Goal: Find contact information: Find contact information

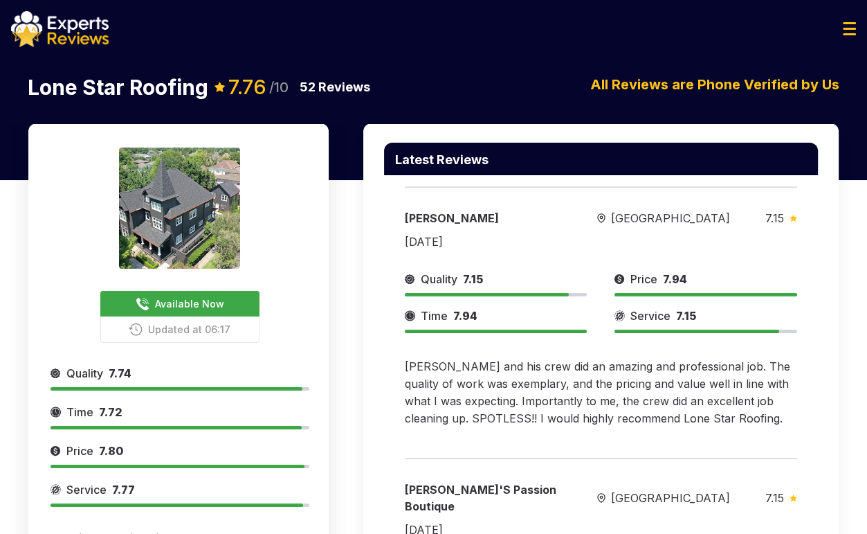
scroll to position [1083, 0]
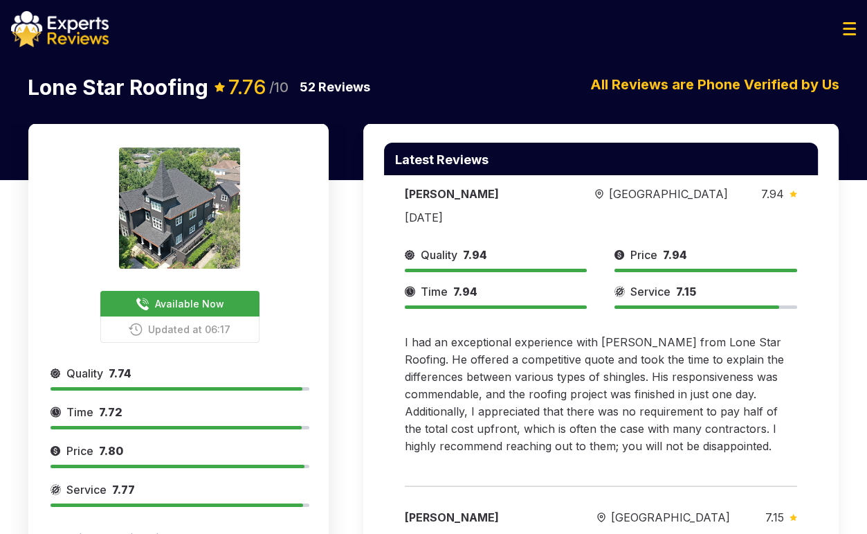
click at [158, 286] on div "Available Now Updated at 06:17 Provide Services in [GEOGRAPHIC_DATA] for: Roofi…" at bounding box center [180, 379] width 259 height 465
click at [162, 295] on button "Available Now" at bounding box center [179, 304] width 159 height 26
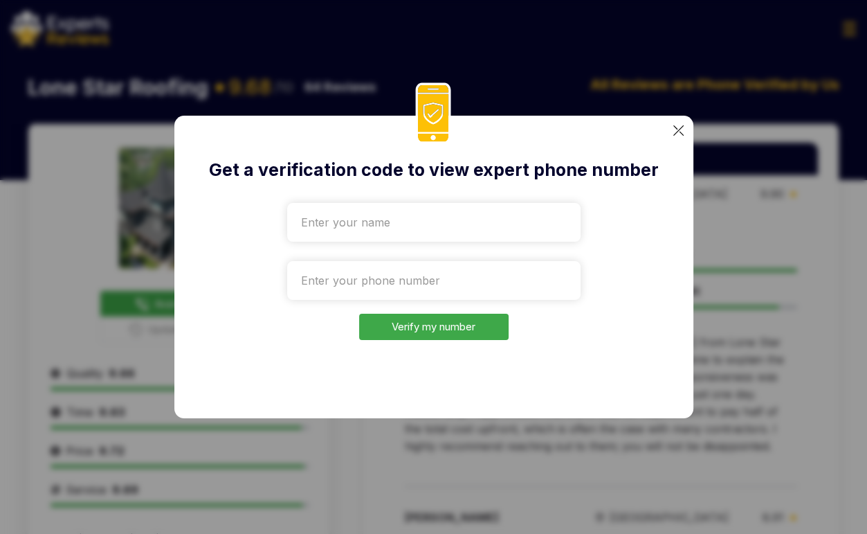
click at [377, 218] on input "text" at bounding box center [434, 222] width 294 height 39
type input "Test"
click at [383, 261] on input "tel" at bounding box center [434, 280] width 294 height 39
paste input "+1308"
drag, startPoint x: 798, startPoint y: 177, endPoint x: 788, endPoint y: 177, distance: 9.7
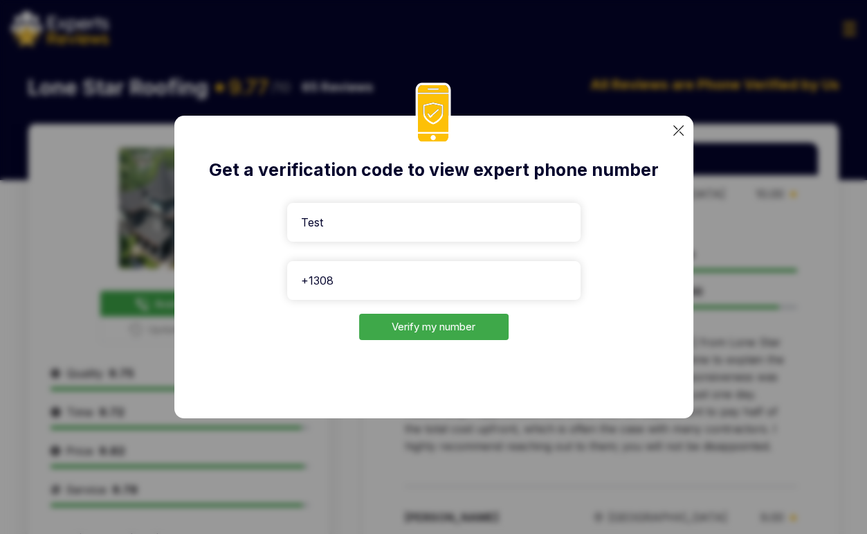
click at [797, 177] on div "Get a verification code to view expert phone number Test +1308 Verify my number" at bounding box center [433, 267] width 867 height 534
click at [334, 285] on input "+1308" at bounding box center [434, 280] width 294 height 39
paste input "[PHONE_NUMBER]"
type input "[PHONE_NUMBER]"
click at [440, 325] on button "Verify my number" at bounding box center [434, 327] width 150 height 27
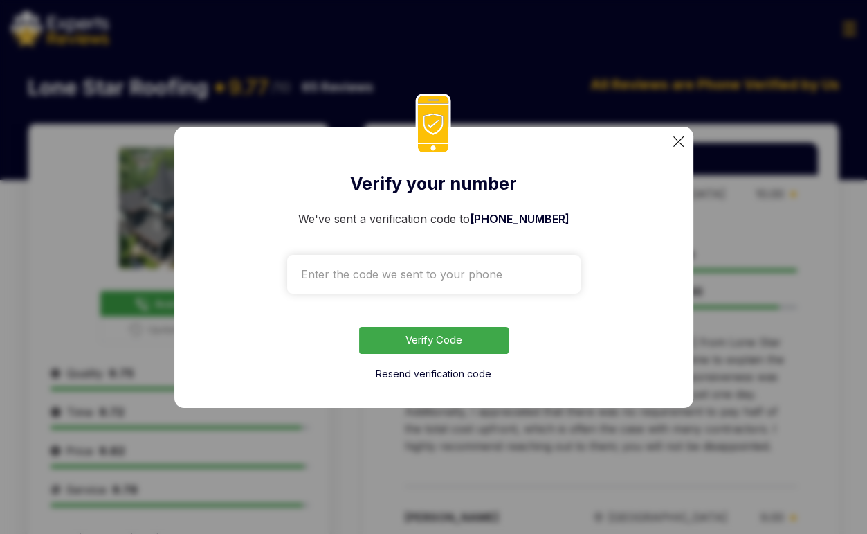
click at [410, 380] on div "Resend verification code" at bounding box center [434, 373] width 294 height 17
click at [413, 375] on button "Resend verification code" at bounding box center [434, 374] width 116 height 14
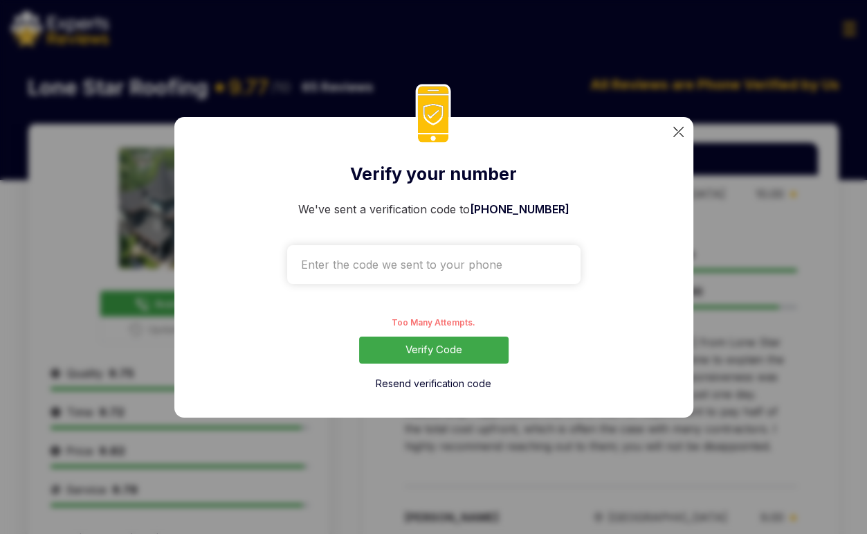
click at [405, 273] on input "text" at bounding box center [434, 264] width 294 height 39
type input "1231"
click at [415, 344] on button "Verify Code" at bounding box center [434, 349] width 150 height 27
click at [435, 352] on button "Verify Code" at bounding box center [434, 349] width 150 height 27
click at [415, 350] on button "Verify Code" at bounding box center [434, 349] width 150 height 27
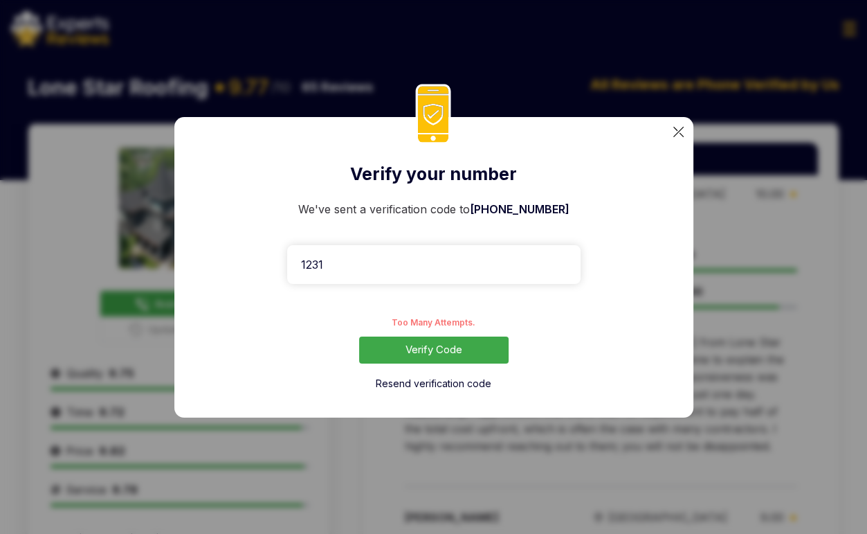
click at [454, 336] on form "We've sent a verification code to [PHONE_NUMBER] 1231 Too Many Attempts. Verify…" at bounding box center [434, 296] width 294 height 190
click at [449, 345] on button "Verify Code" at bounding box center [434, 349] width 150 height 27
click at [442, 386] on button "Resend verification code" at bounding box center [434, 384] width 116 height 14
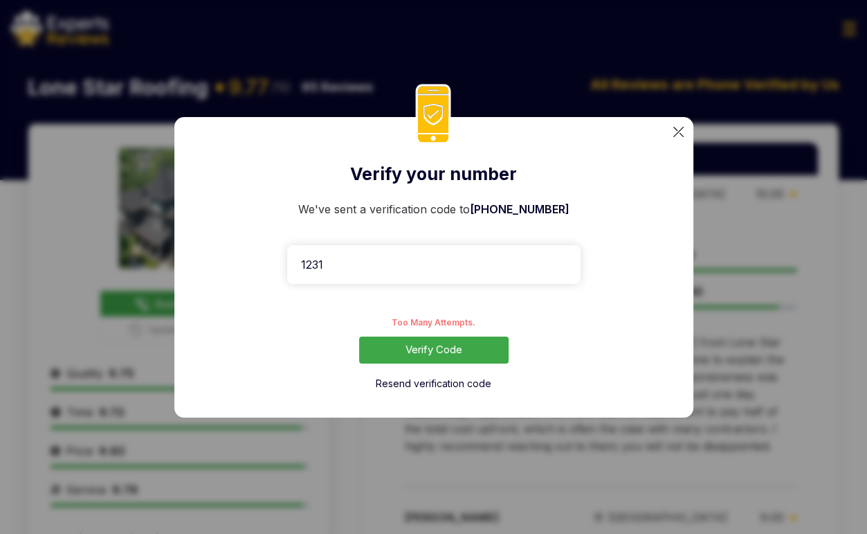
click at [443, 368] on form "We've sent a verification code to [PHONE_NUMBER] 1231 Too Many Attempts. Verify…" at bounding box center [434, 296] width 294 height 190
click at [443, 361] on button "Verify Code" at bounding box center [434, 349] width 150 height 27
click at [417, 357] on button "Verify Code" at bounding box center [434, 349] width 150 height 27
drag, startPoint x: 438, startPoint y: 378, endPoint x: 434, endPoint y: 330, distance: 47.9
click at [434, 330] on form "We've sent a verification code to [PHONE_NUMBER] 1231 Too many attempts. Please…" at bounding box center [434, 296] width 294 height 190
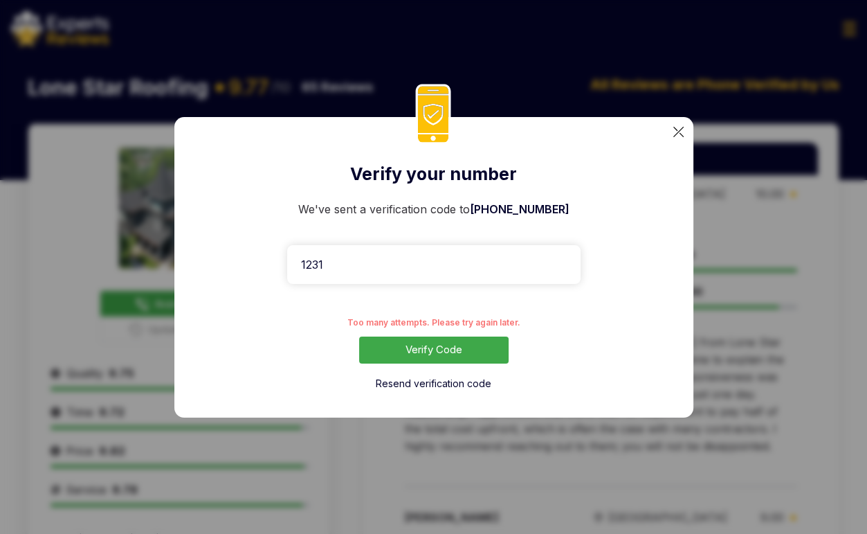
click at [434, 352] on button "Verify Code" at bounding box center [434, 349] width 150 height 27
click at [426, 380] on button "Resend verification code" at bounding box center [434, 384] width 116 height 14
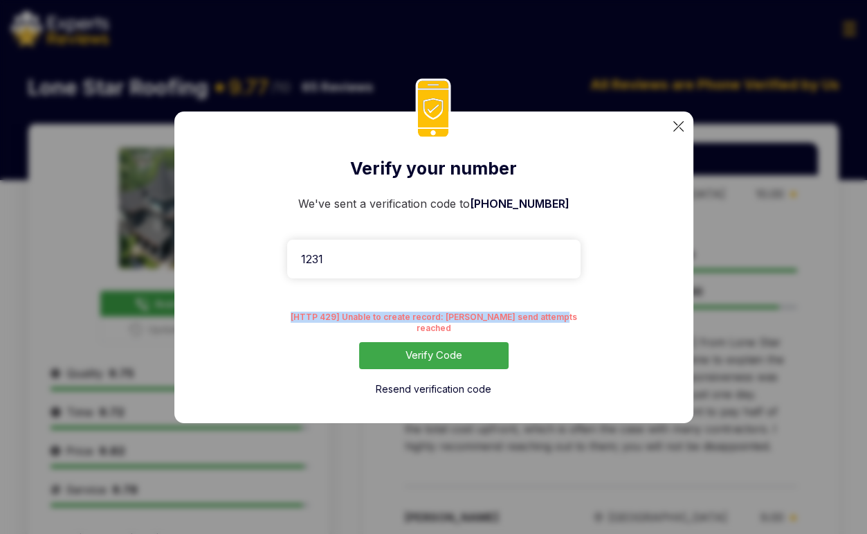
drag, startPoint x: 561, startPoint y: 322, endPoint x: 300, endPoint y: 330, distance: 261.8
click at [300, 330] on form "We've sent a verification code to [PHONE_NUMBER] 1231 [HTTP 429] Unable to crea…" at bounding box center [434, 295] width 294 height 201
click at [452, 347] on button "Verify Code" at bounding box center [434, 355] width 150 height 27
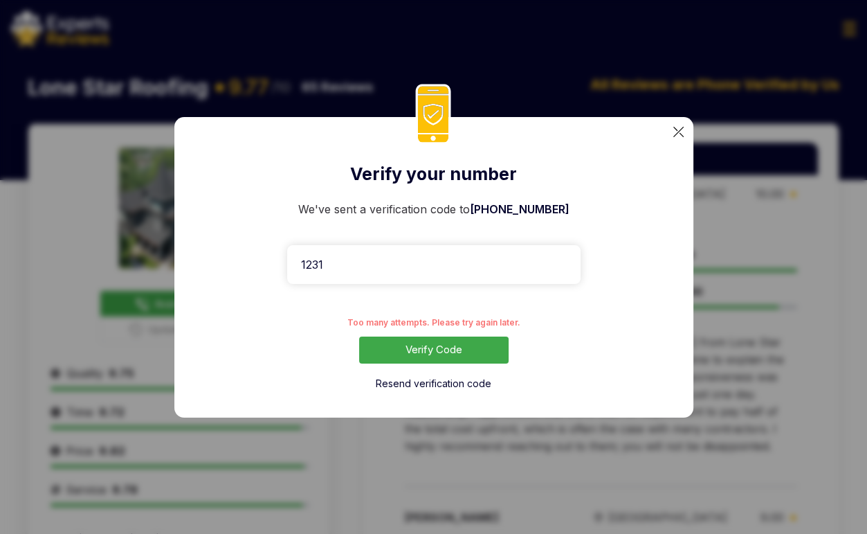
drag, startPoint x: 349, startPoint y: 273, endPoint x: 259, endPoint y: 265, distance: 90.4
click at [259, 265] on div "Verify your number We've sent a verification code to [PHONE_NUMBER] 1231 Too ma…" at bounding box center [433, 267] width 519 height 300
click at [676, 132] on img at bounding box center [679, 132] width 10 height 10
